Goal: Information Seeking & Learning: Learn about a topic

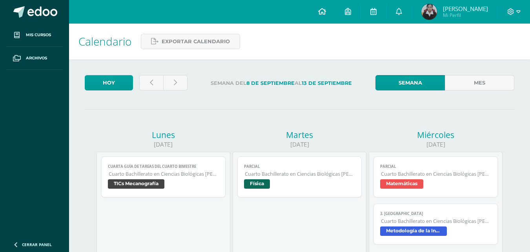
click at [332, 5] on link at bounding box center [322, 12] width 27 height 24
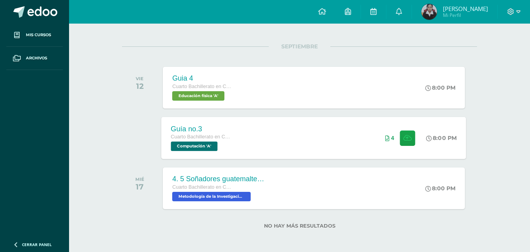
scroll to position [90, 0]
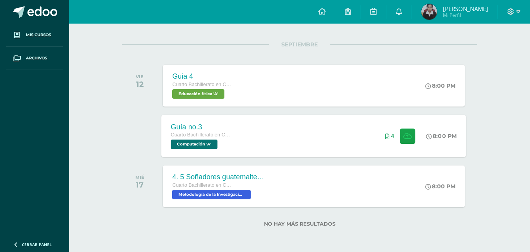
click at [313, 135] on div "Guía no.3 Cuarto Bachillerato en Ciencias Biológicas [PERSON_NAME]. CCLL en Cie…" at bounding box center [314, 136] width 305 height 42
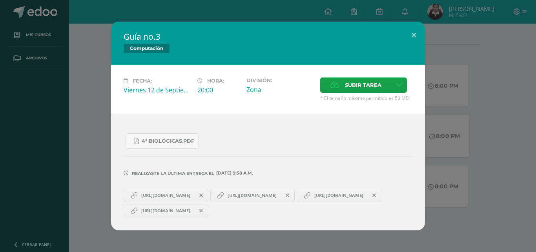
click at [510, 117] on div "Guía no.3 Computación Fecha: [DATE] Hora: 20:00 División: Zona Aceptar" at bounding box center [268, 126] width 530 height 208
